Goal: Information Seeking & Learning: Check status

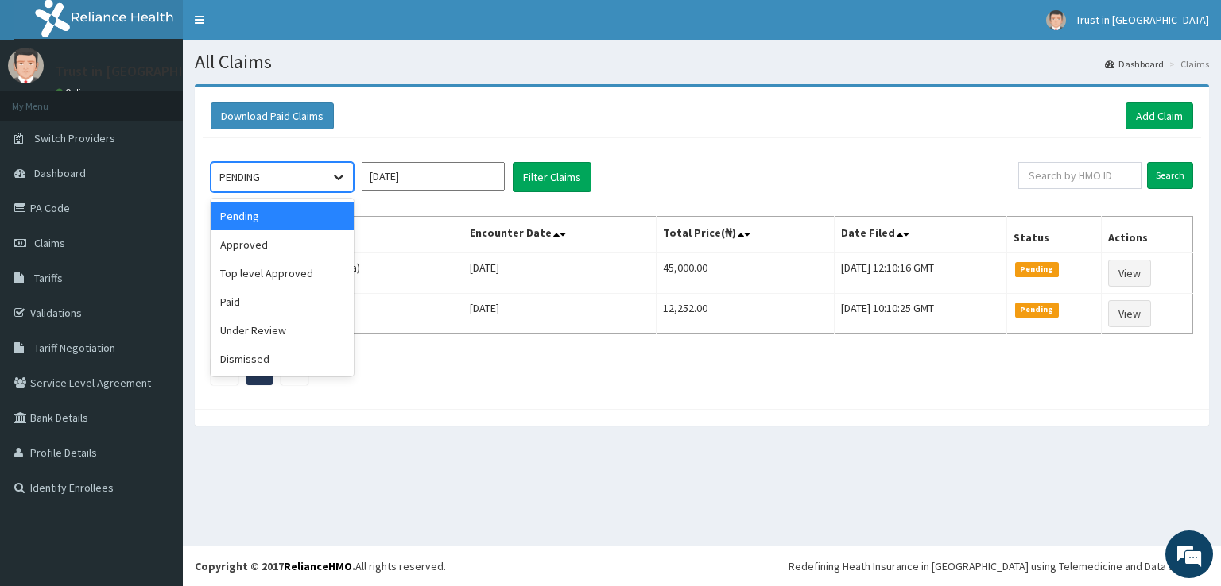
click at [343, 175] on icon at bounding box center [339, 177] width 16 height 16
click at [233, 247] on div "Approved" at bounding box center [282, 244] width 143 height 29
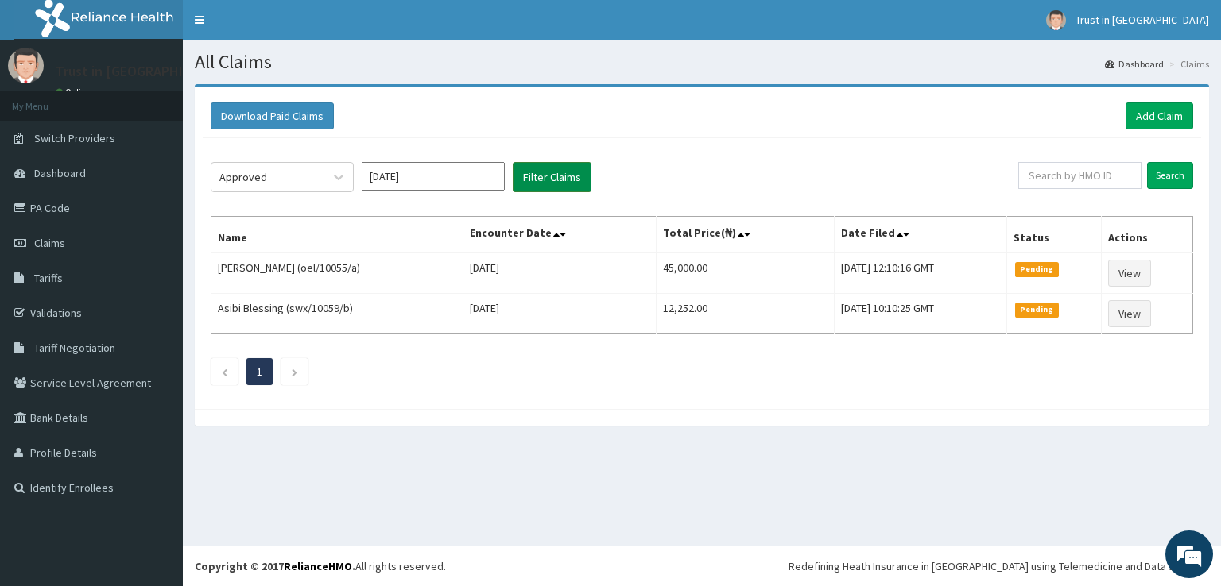
click at [547, 170] on button "Filter Claims" at bounding box center [552, 177] width 79 height 30
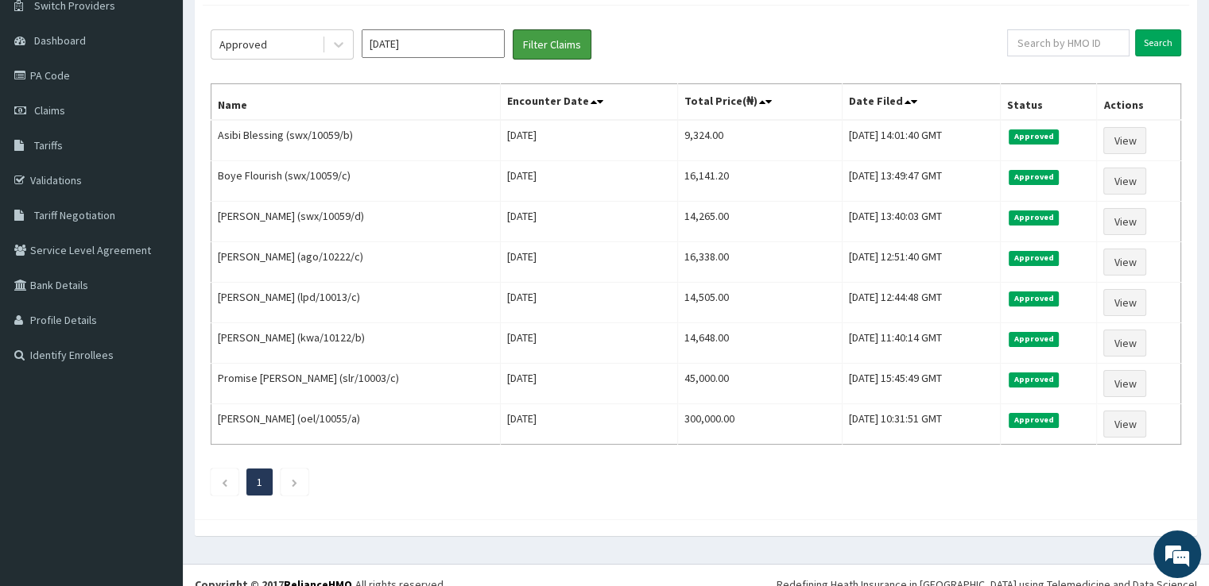
scroll to position [145, 0]
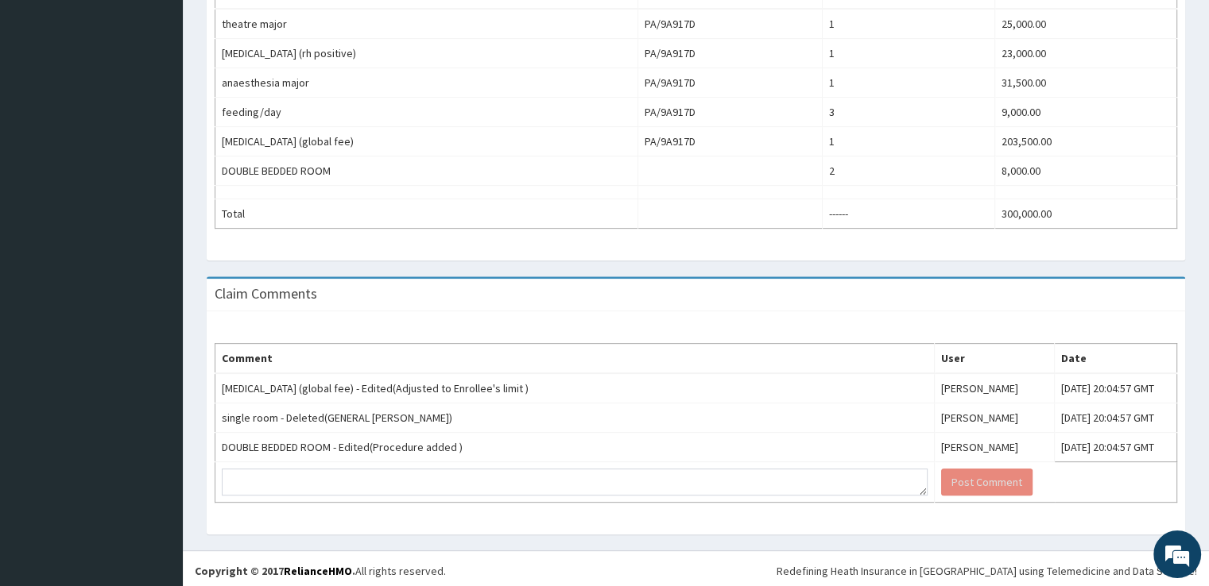
scroll to position [42, 0]
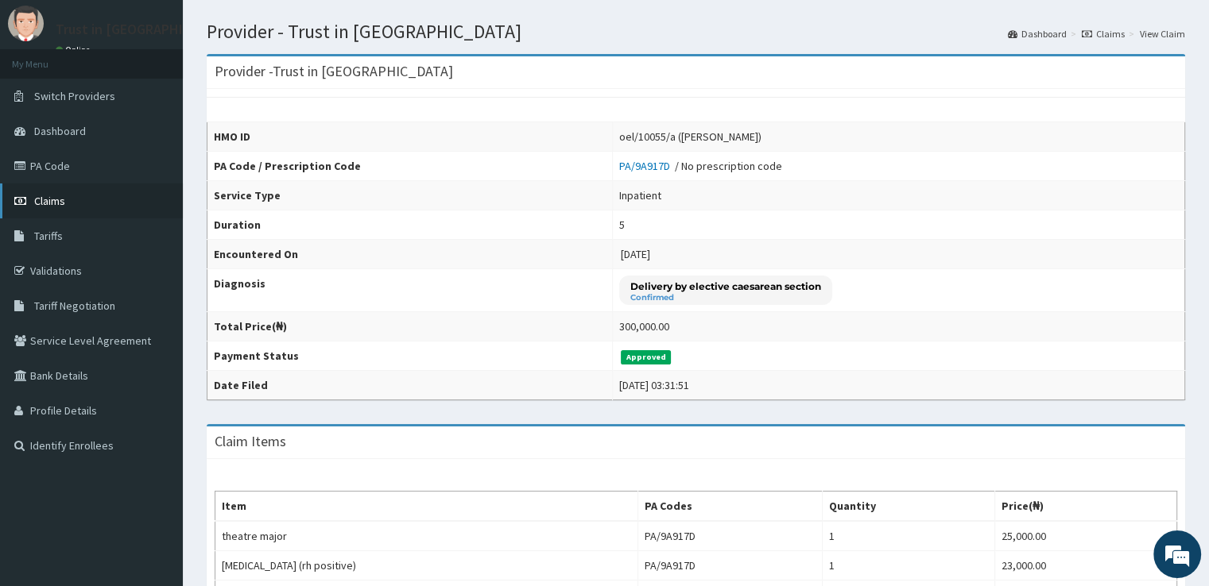
click at [52, 195] on span "Claims" at bounding box center [49, 201] width 31 height 14
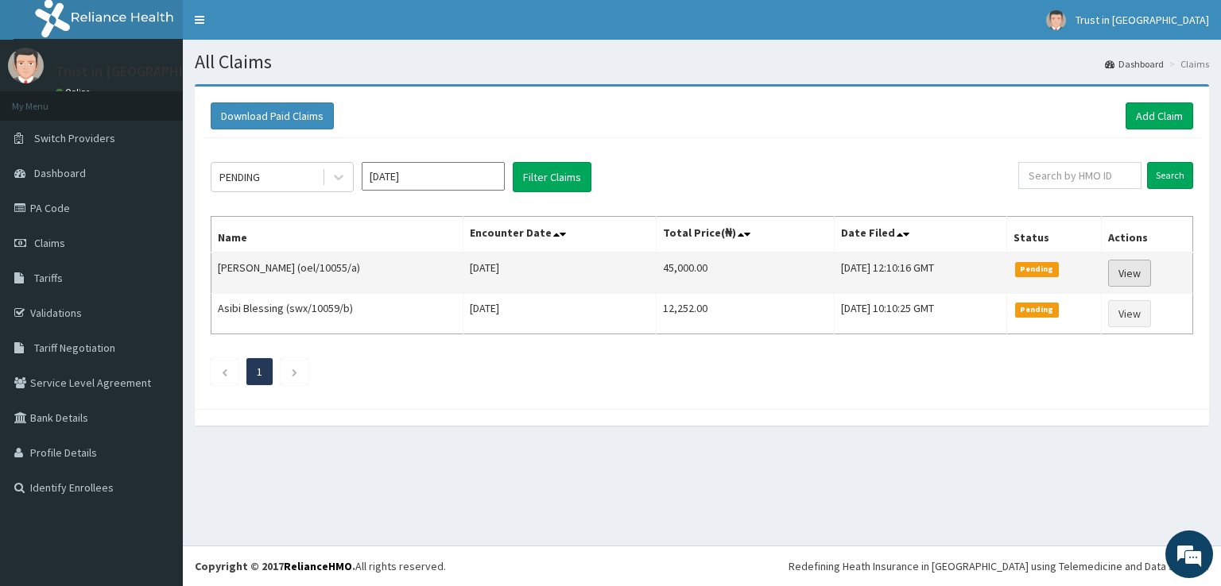
click at [1126, 268] on link "View" at bounding box center [1129, 273] width 43 height 27
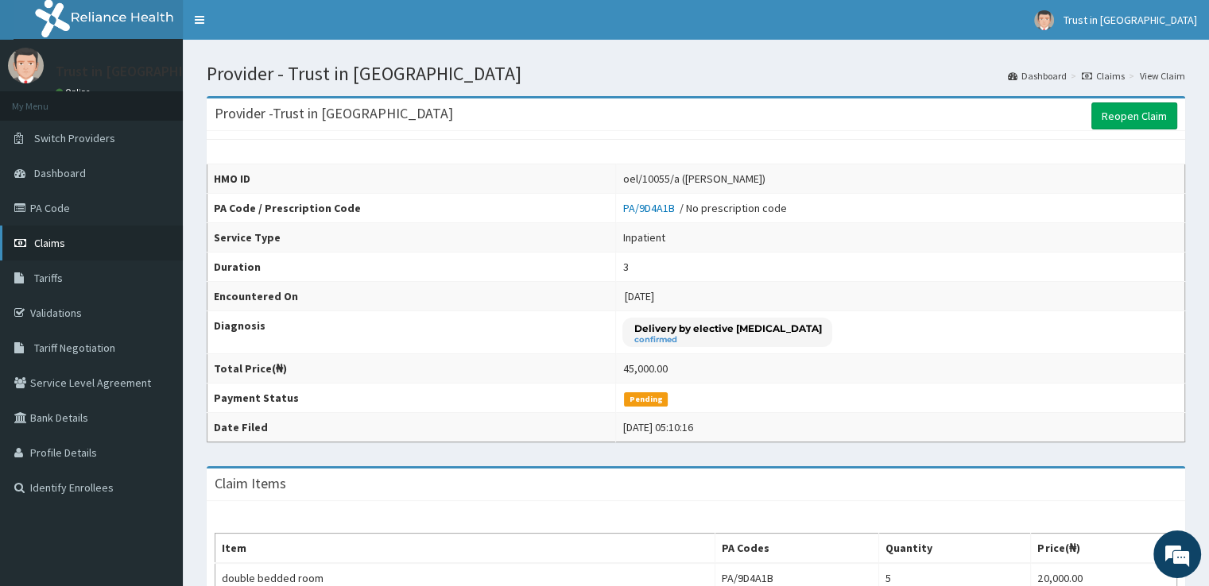
click at [54, 243] on span "Claims" at bounding box center [49, 243] width 31 height 14
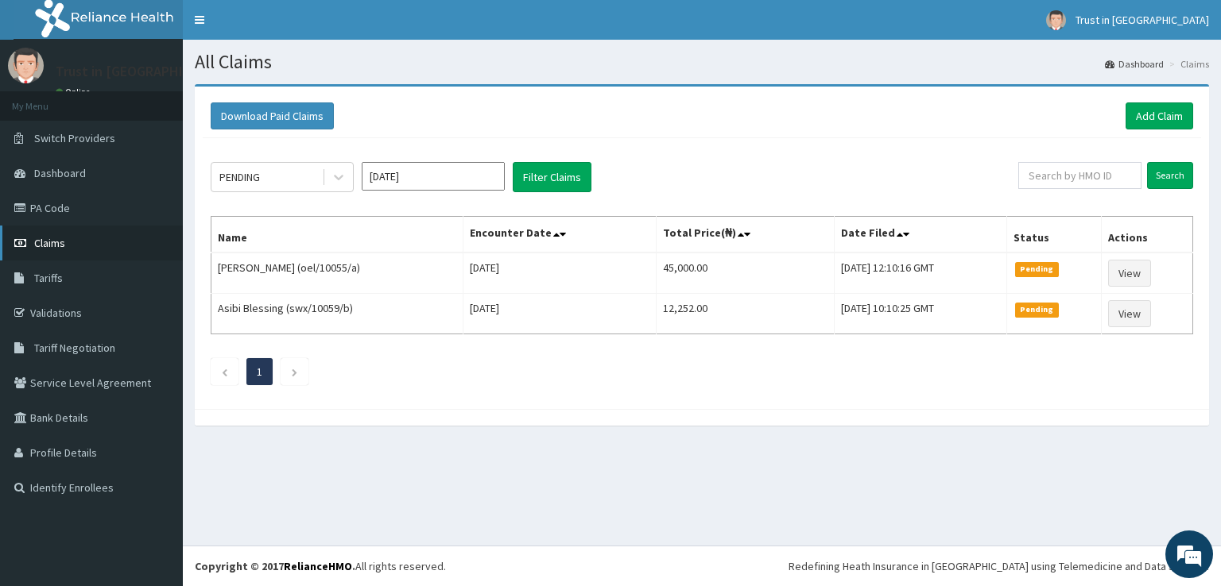
click at [59, 249] on span "Claims" at bounding box center [49, 243] width 31 height 14
click at [63, 240] on span "Claims" at bounding box center [49, 243] width 31 height 14
click at [339, 178] on icon at bounding box center [339, 179] width 10 height 6
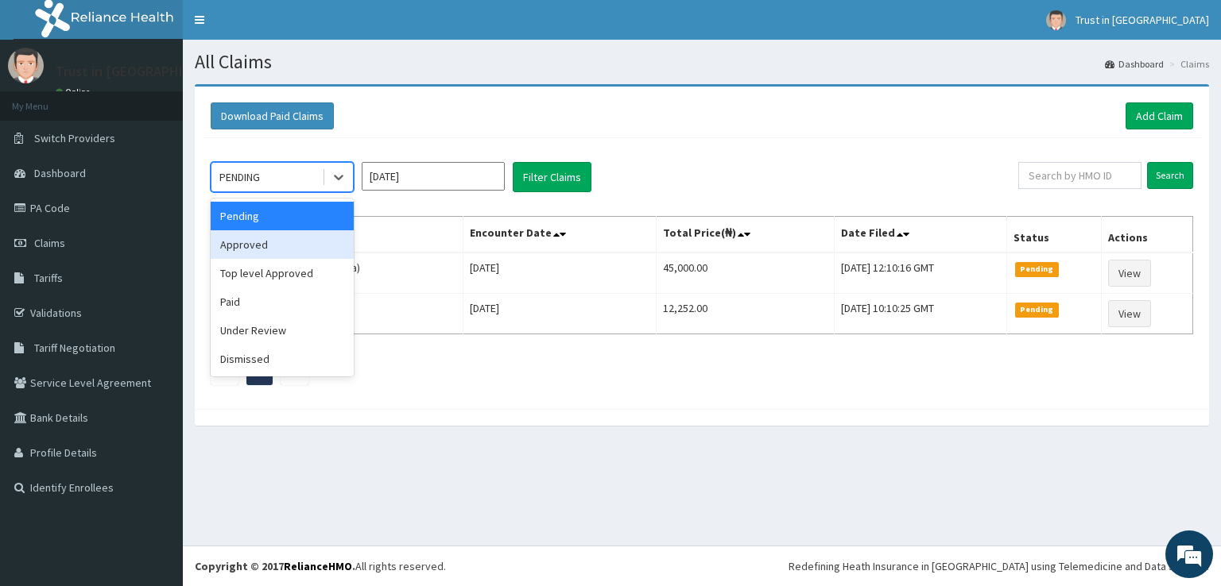
click at [250, 246] on div "Approved" at bounding box center [282, 244] width 143 height 29
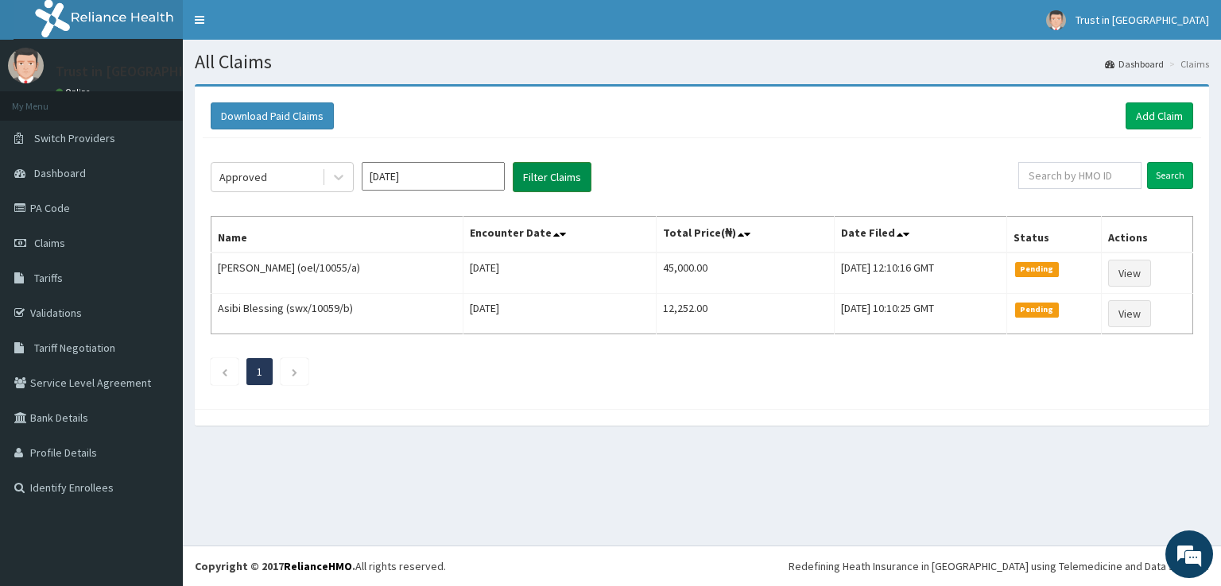
click at [562, 170] on button "Filter Claims" at bounding box center [552, 177] width 79 height 30
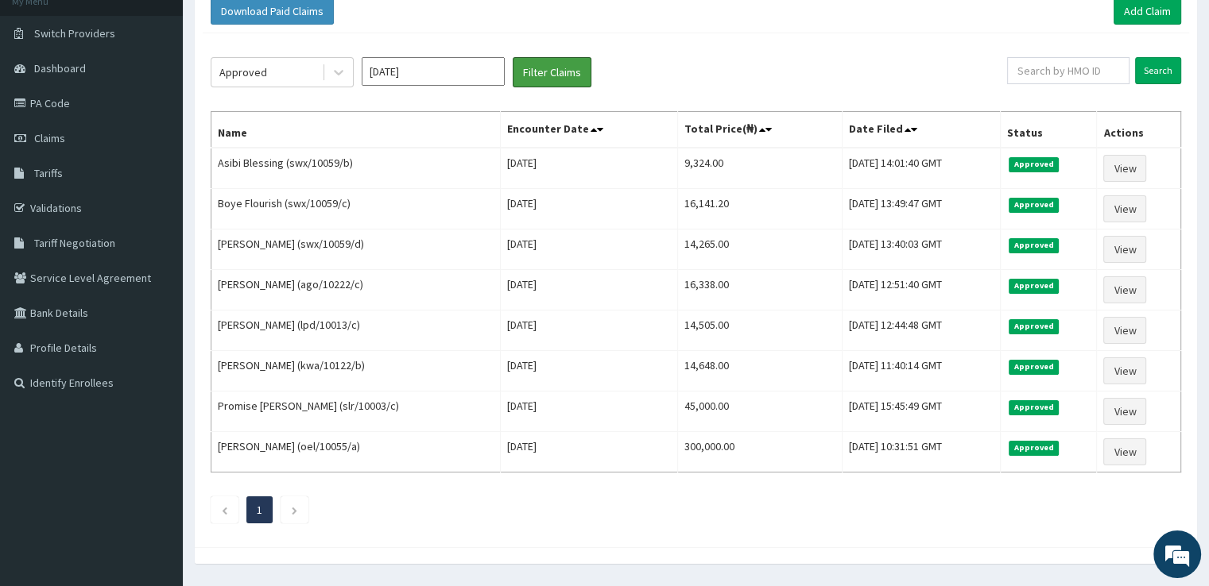
scroll to position [114, 0]
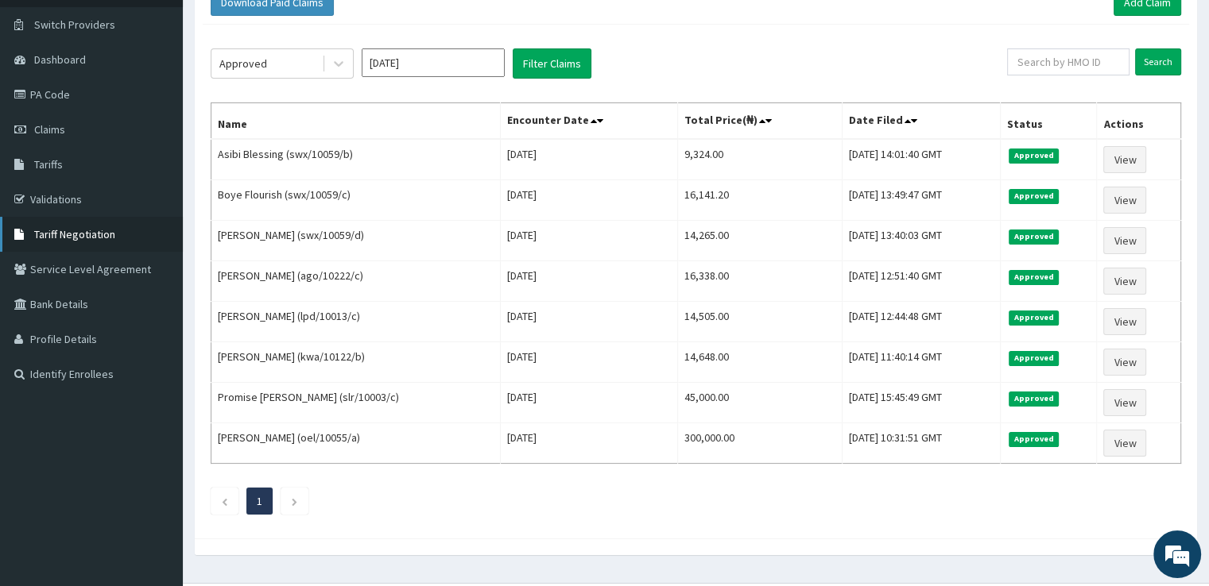
click at [84, 236] on span "Tariff Negotiation" at bounding box center [74, 234] width 81 height 14
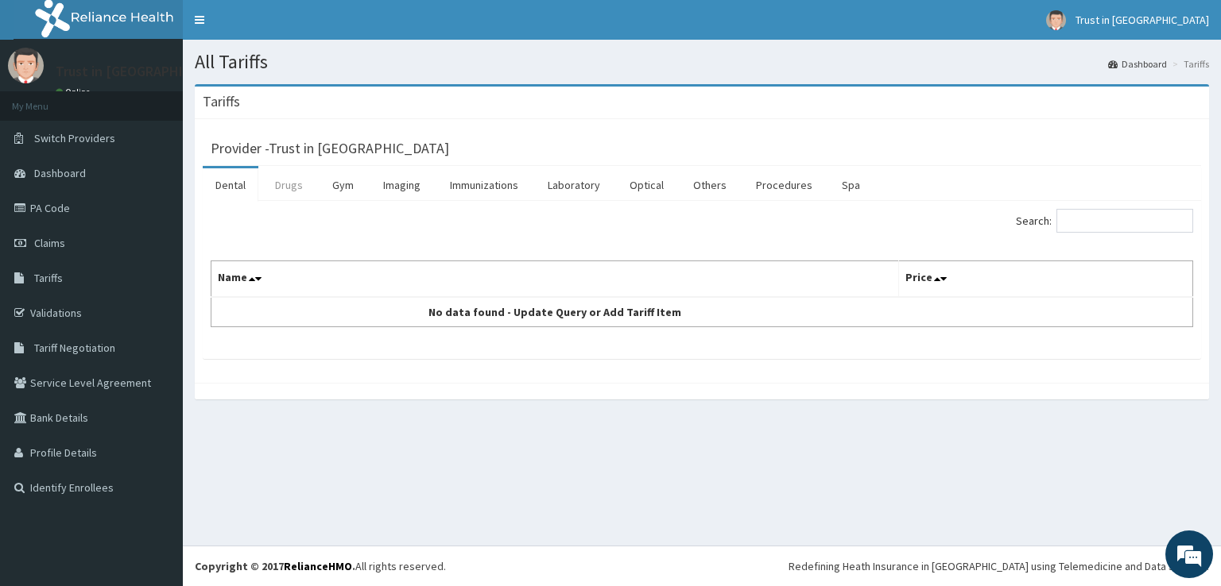
click at [285, 181] on link "Drugs" at bounding box center [288, 184] width 53 height 33
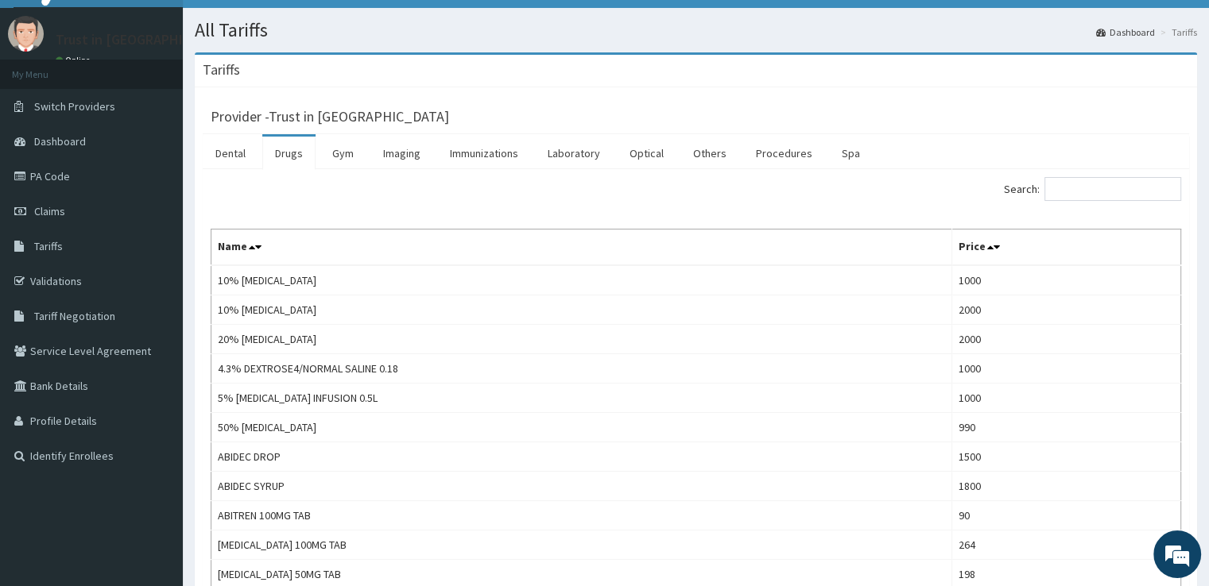
scroll to position [64, 0]
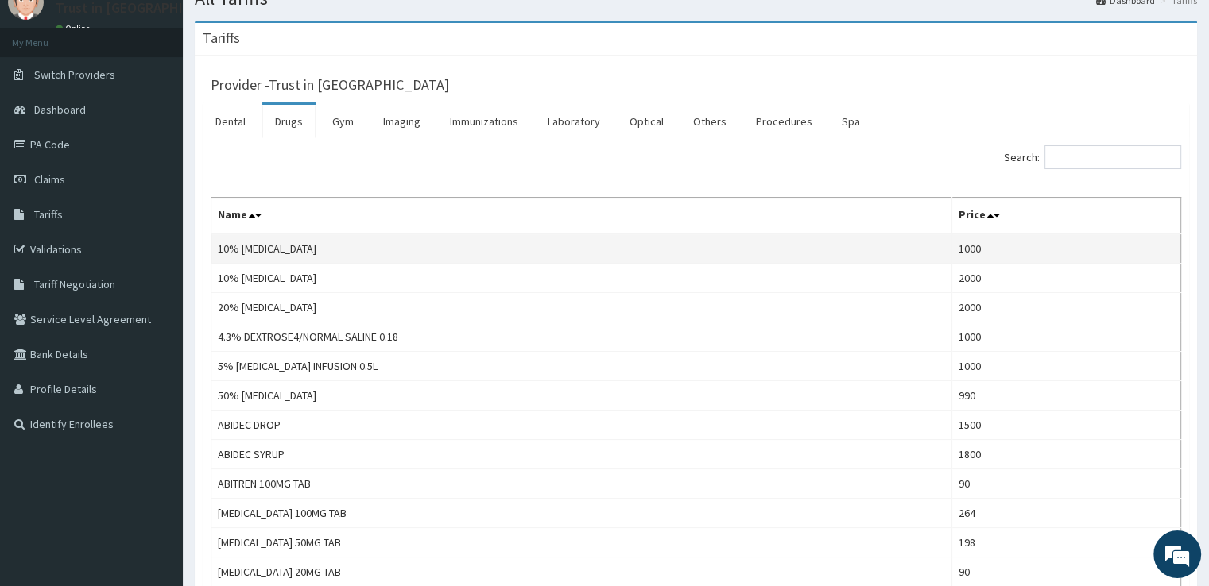
click at [985, 242] on td "1000" at bounding box center [1065, 249] width 229 height 30
click at [966, 250] on td "1000" at bounding box center [1065, 249] width 229 height 30
click at [1055, 260] on td "1000" at bounding box center [1065, 249] width 229 height 30
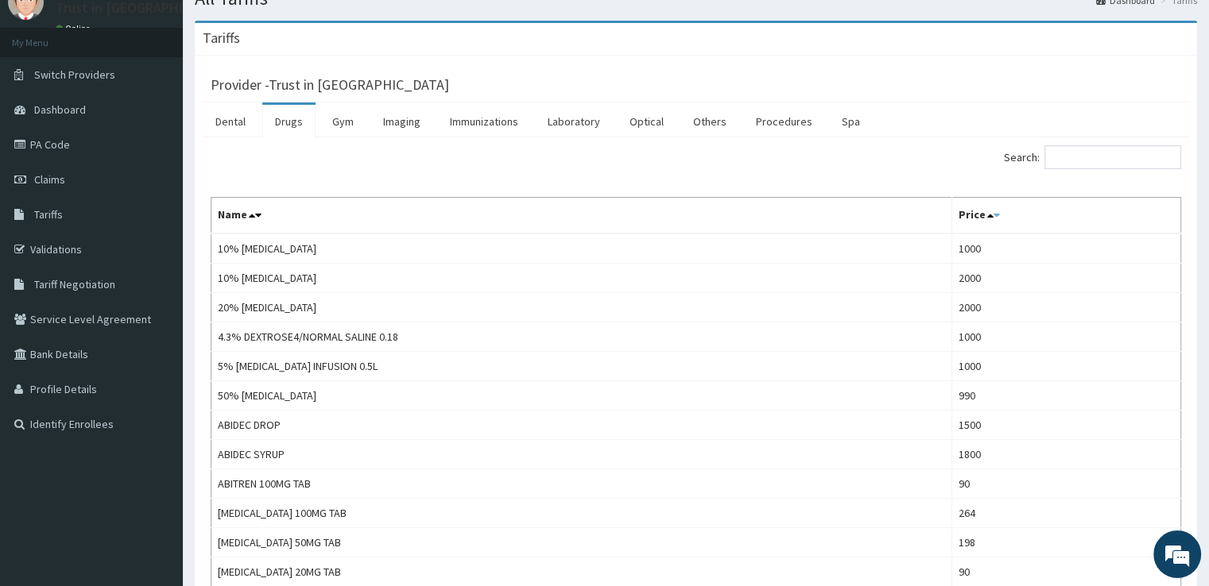
click at [993, 212] on icon at bounding box center [996, 215] width 6 height 11
